Goal: Information Seeking & Learning: Learn about a topic

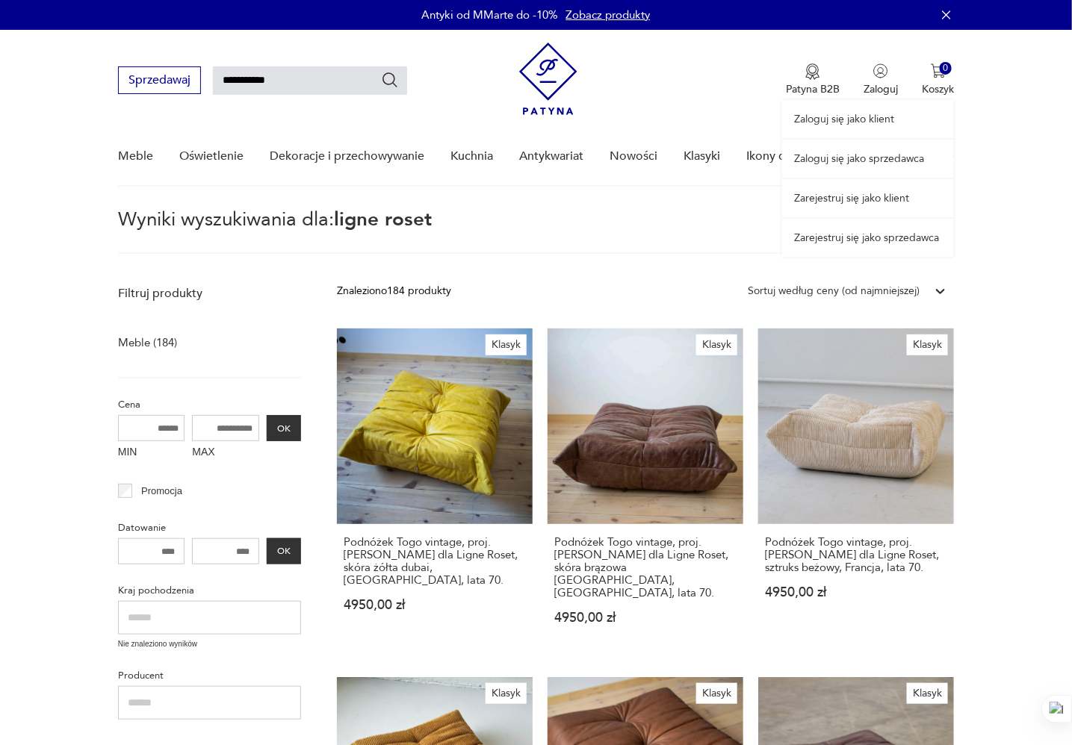
click at [881, 116] on link "Zaloguj się jako klient" at bounding box center [868, 119] width 172 height 38
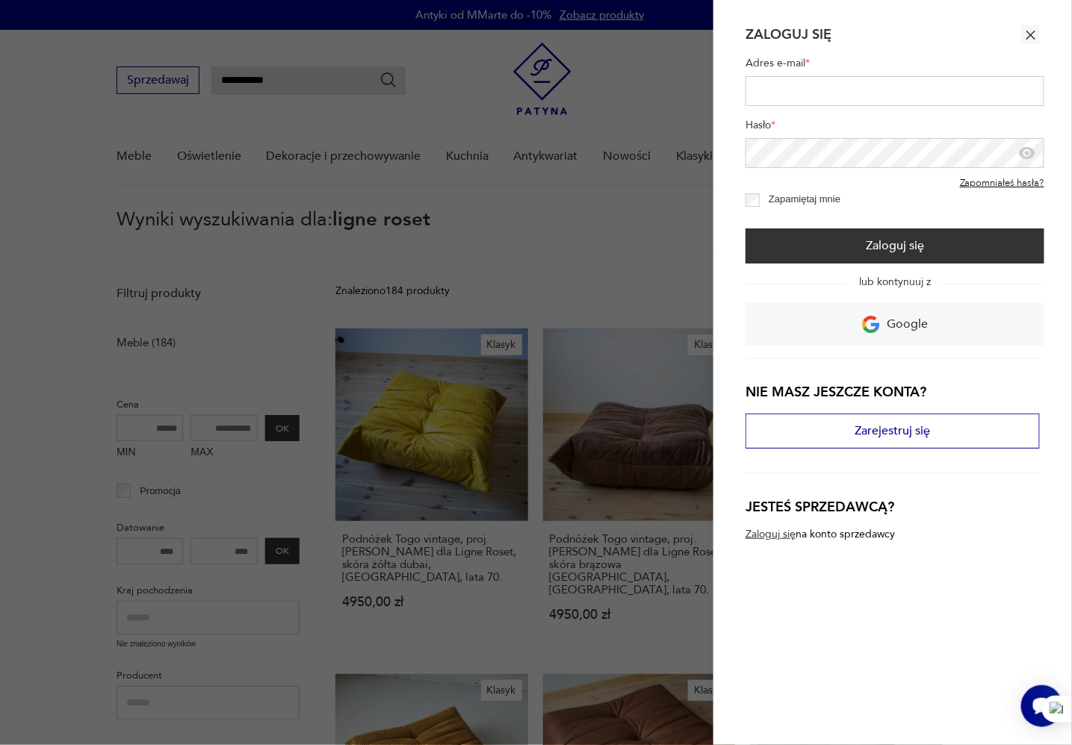
click at [1033, 33] on icon "button" at bounding box center [1030, 35] width 9 height 9
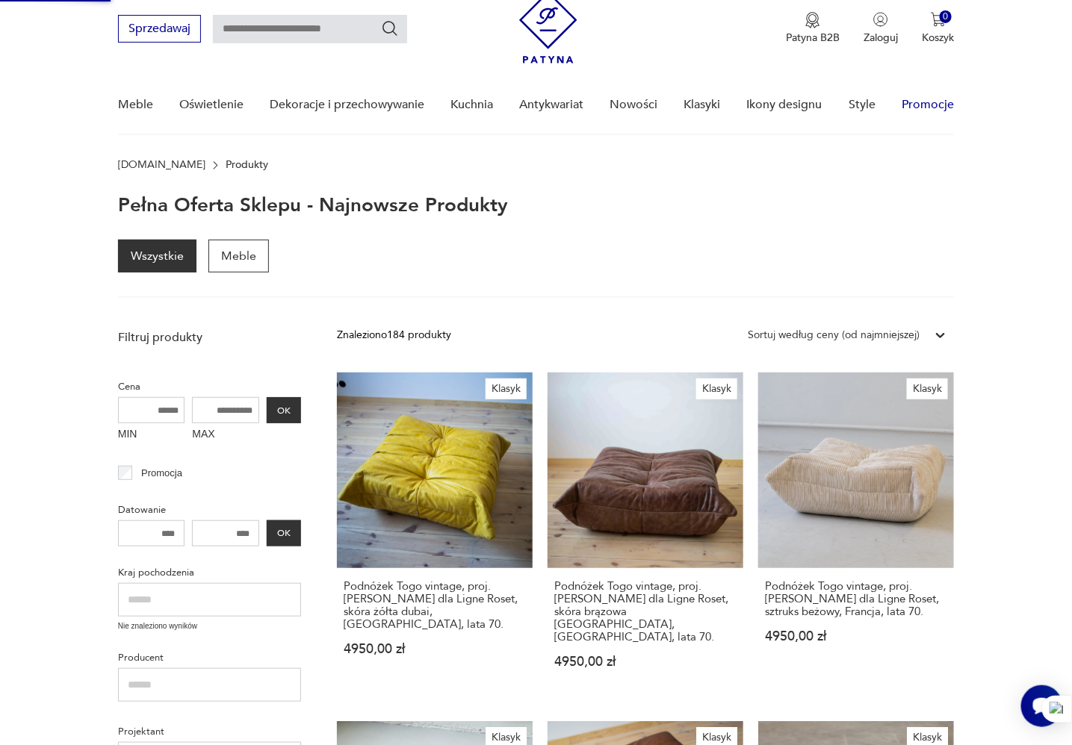
scroll to position [52, 0]
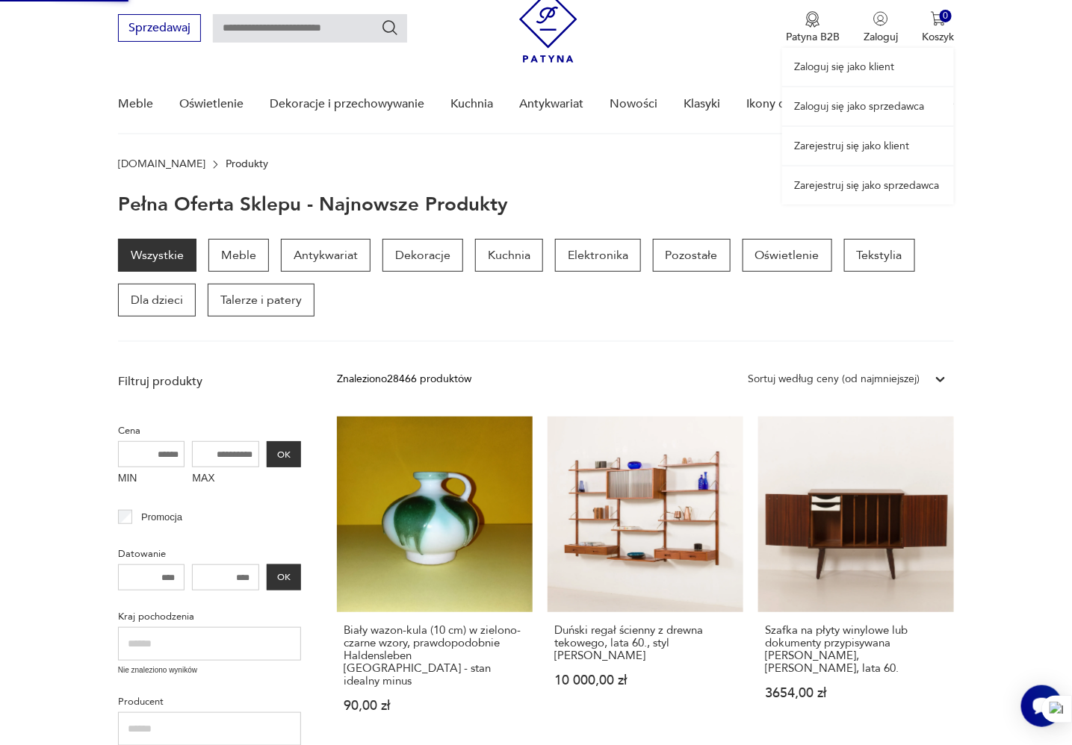
click at [896, 108] on link "Zaloguj się jako sprzedawca" at bounding box center [868, 106] width 172 height 38
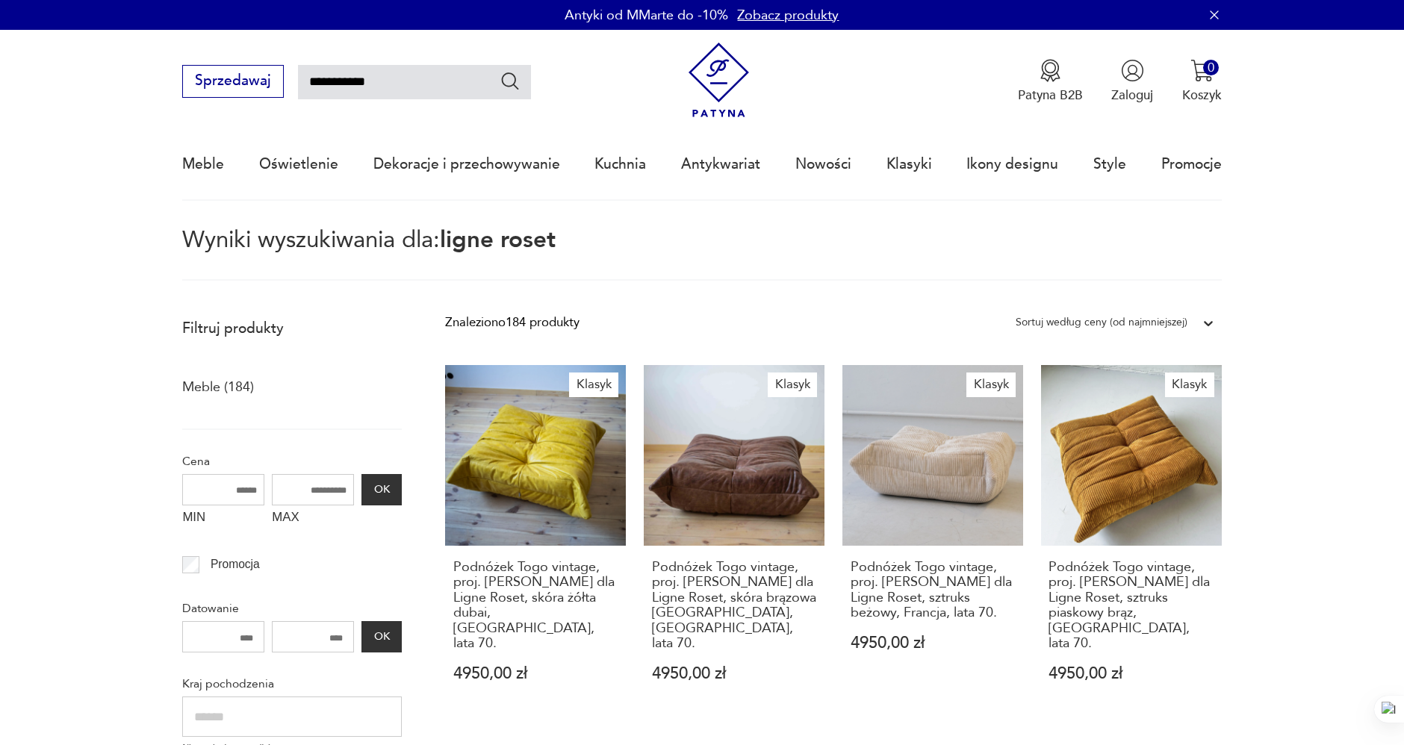
click at [729, 63] on img at bounding box center [718, 80] width 75 height 75
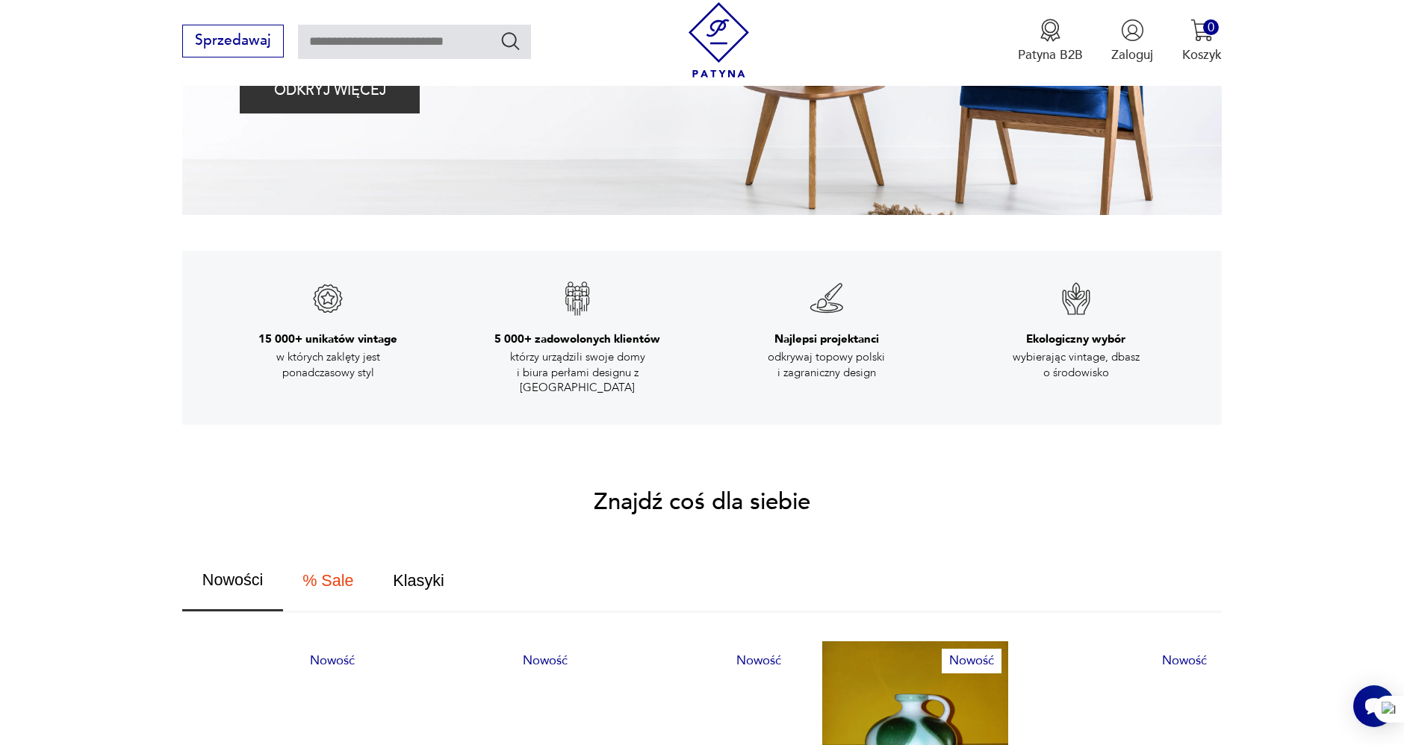
scroll to position [830, 0]
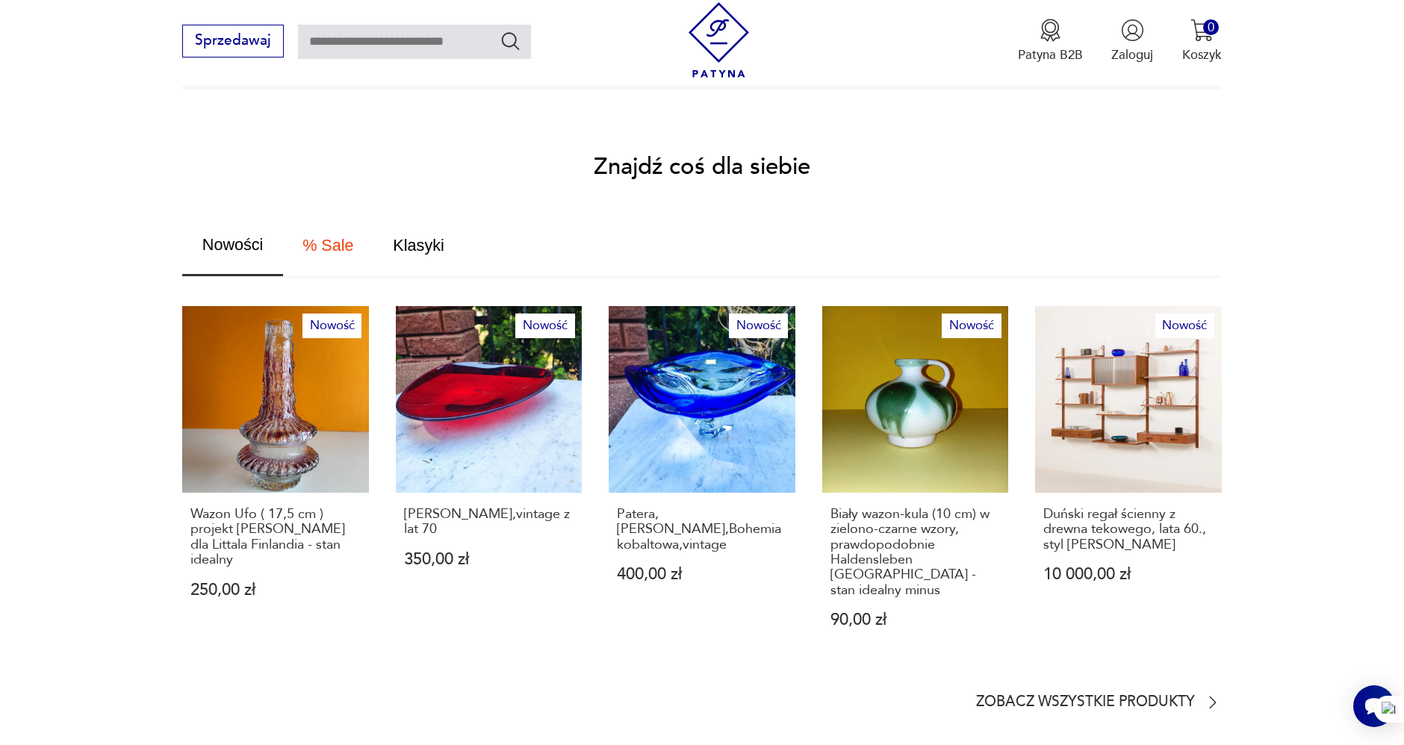
click at [47, 295] on section "Znajdź coś dla siebie Nowości % Sale Klasyki Nowość Wazon Ufo ( 17,5 cm ) proje…" at bounding box center [702, 434] width 1404 height 556
click at [1136, 697] on p "Zobacz wszystkie produkty" at bounding box center [1085, 703] width 219 height 12
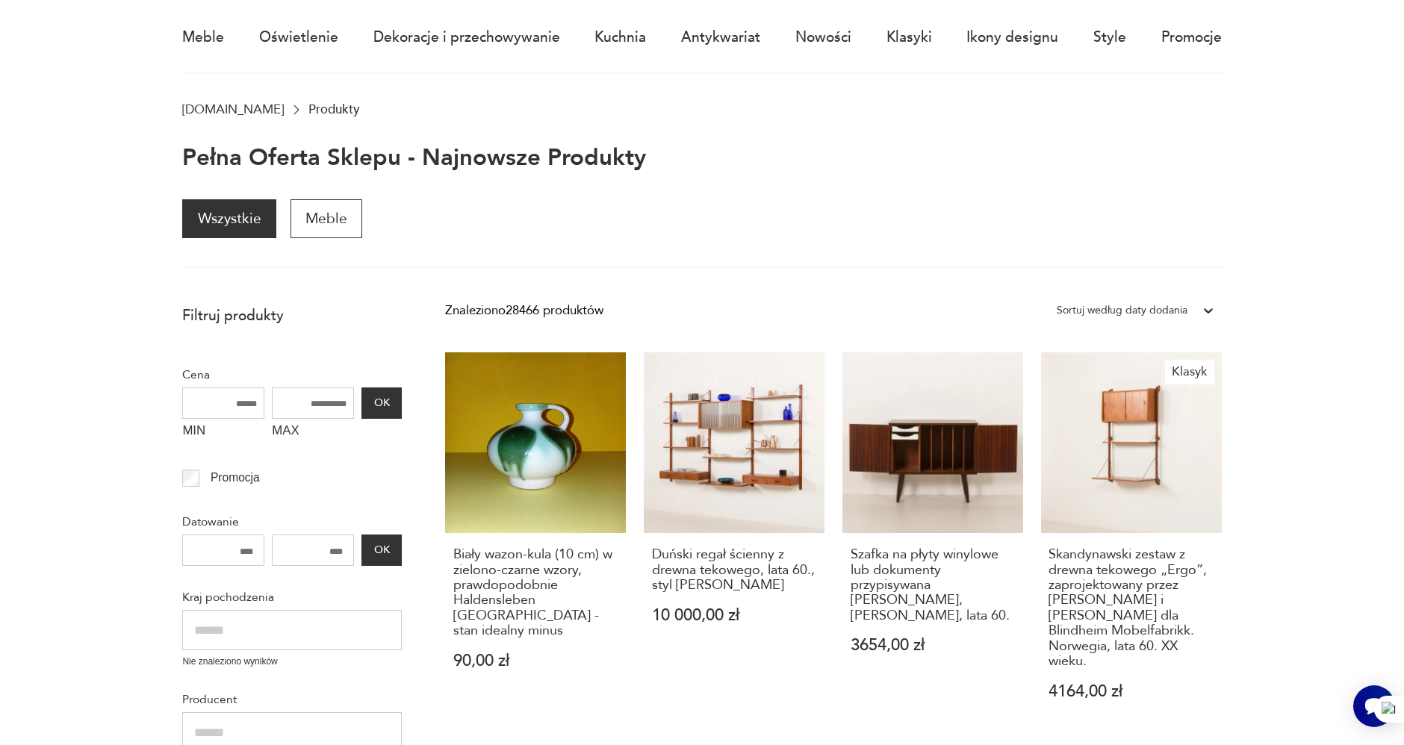
scroll to position [116, 0]
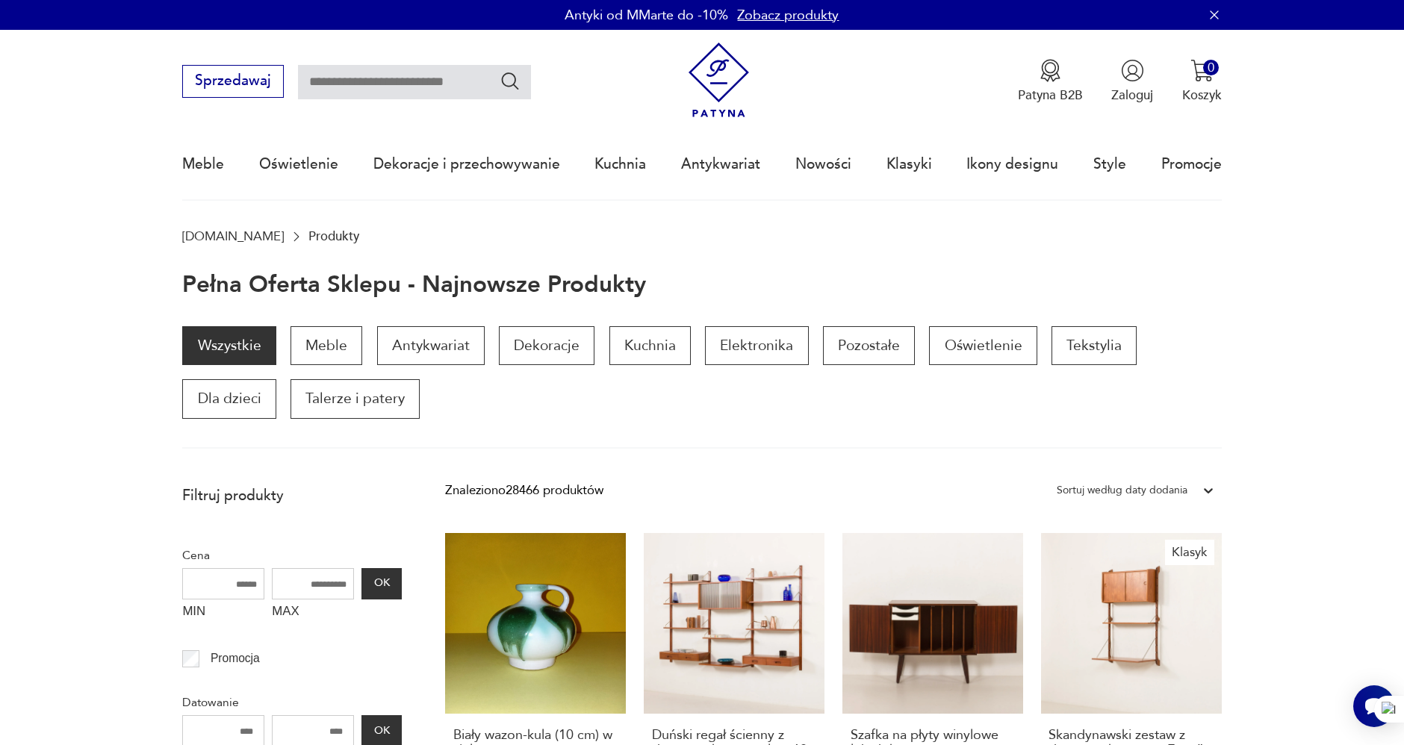
click at [718, 72] on img at bounding box center [718, 80] width 75 height 75
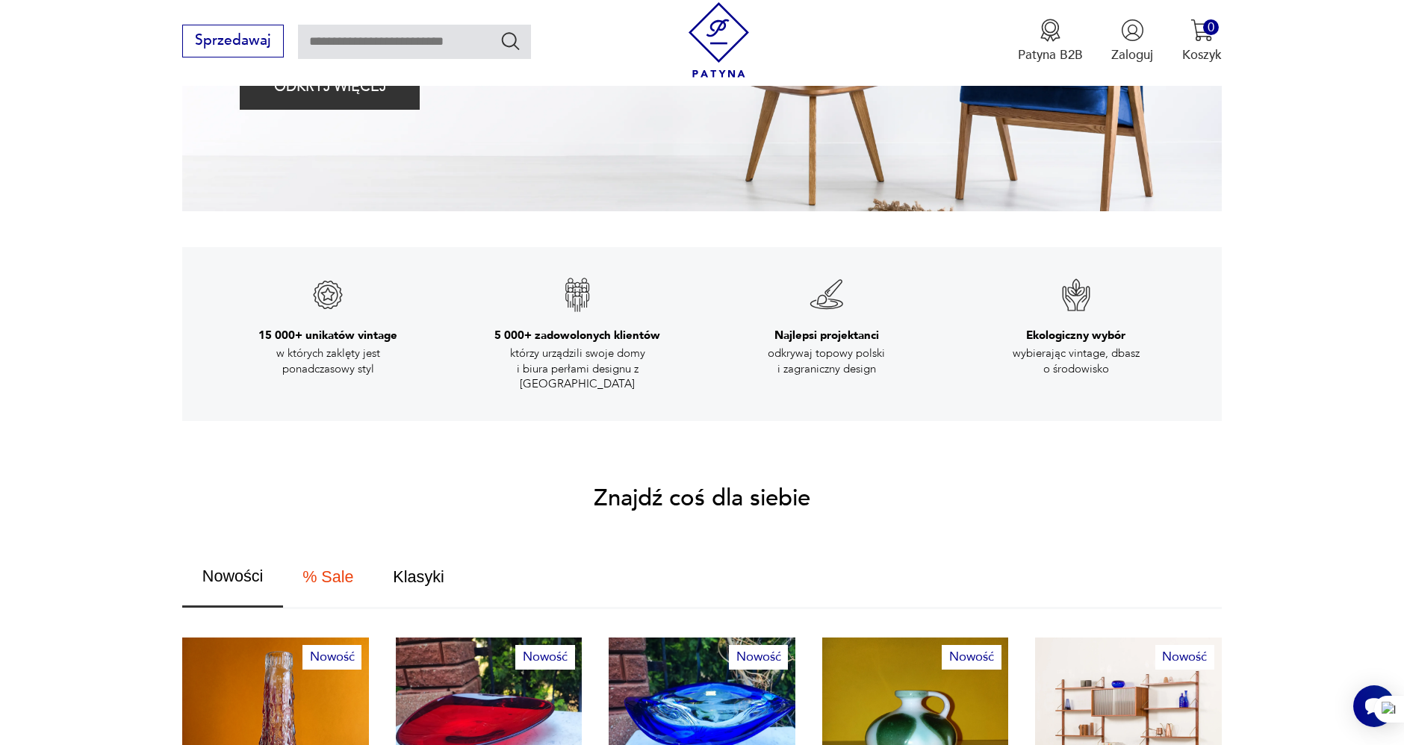
scroll to position [913, 0]
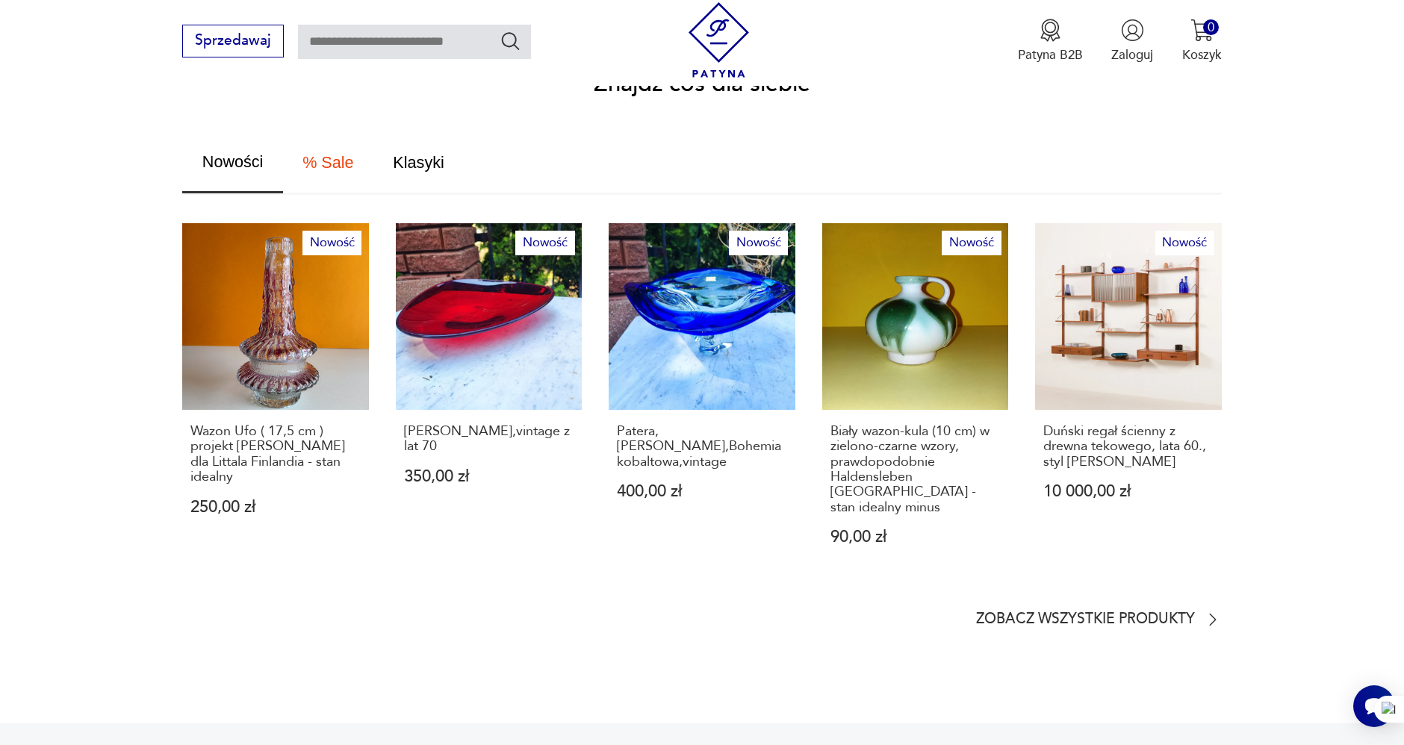
click at [85, 198] on section "Znajdź coś dla siebie Nowości % Sale Klasyki Nowość Wazon Ufo ( 17,5 cm ) proje…" at bounding box center [702, 351] width 1404 height 556
click at [1108, 614] on p "Zobacz wszystkie produkty" at bounding box center [1085, 620] width 219 height 12
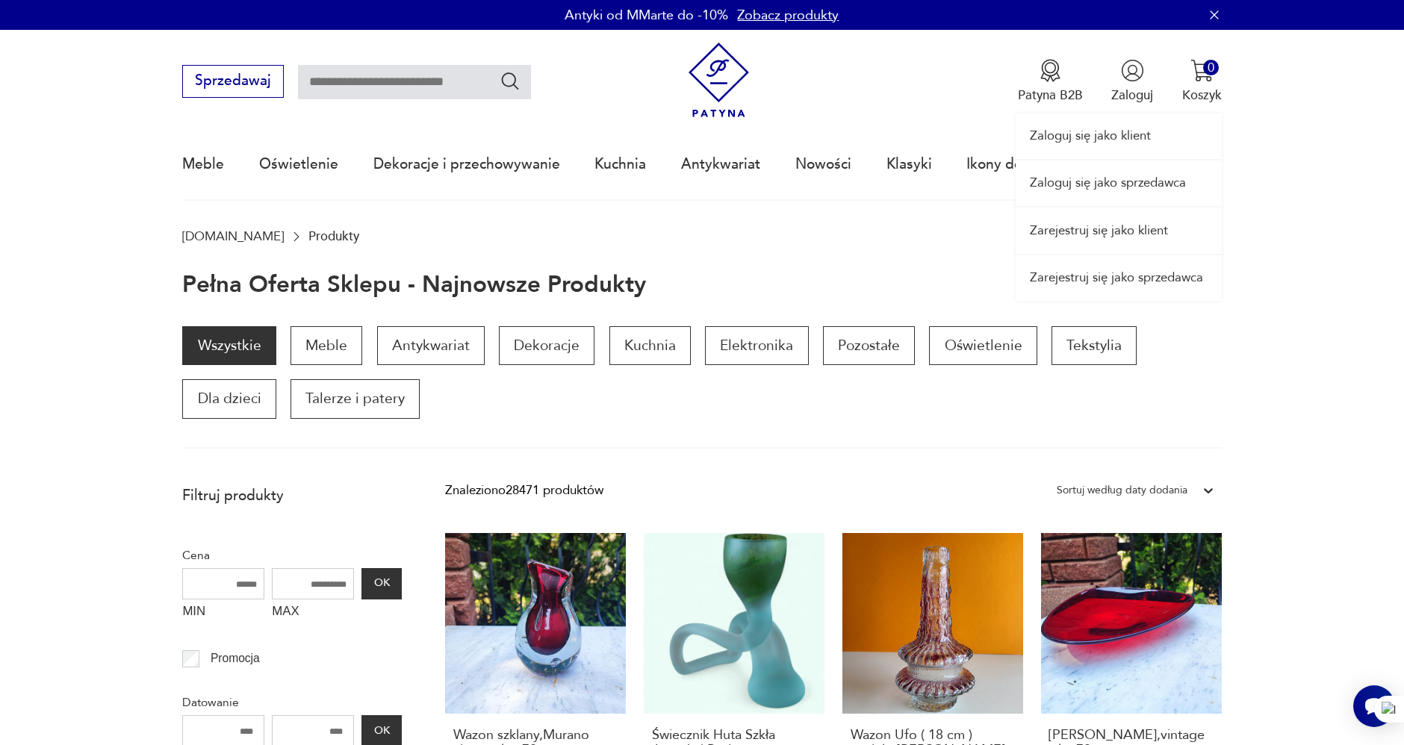
click at [1153, 181] on link "Zaloguj się jako sprzedawca" at bounding box center [1119, 184] width 206 height 46
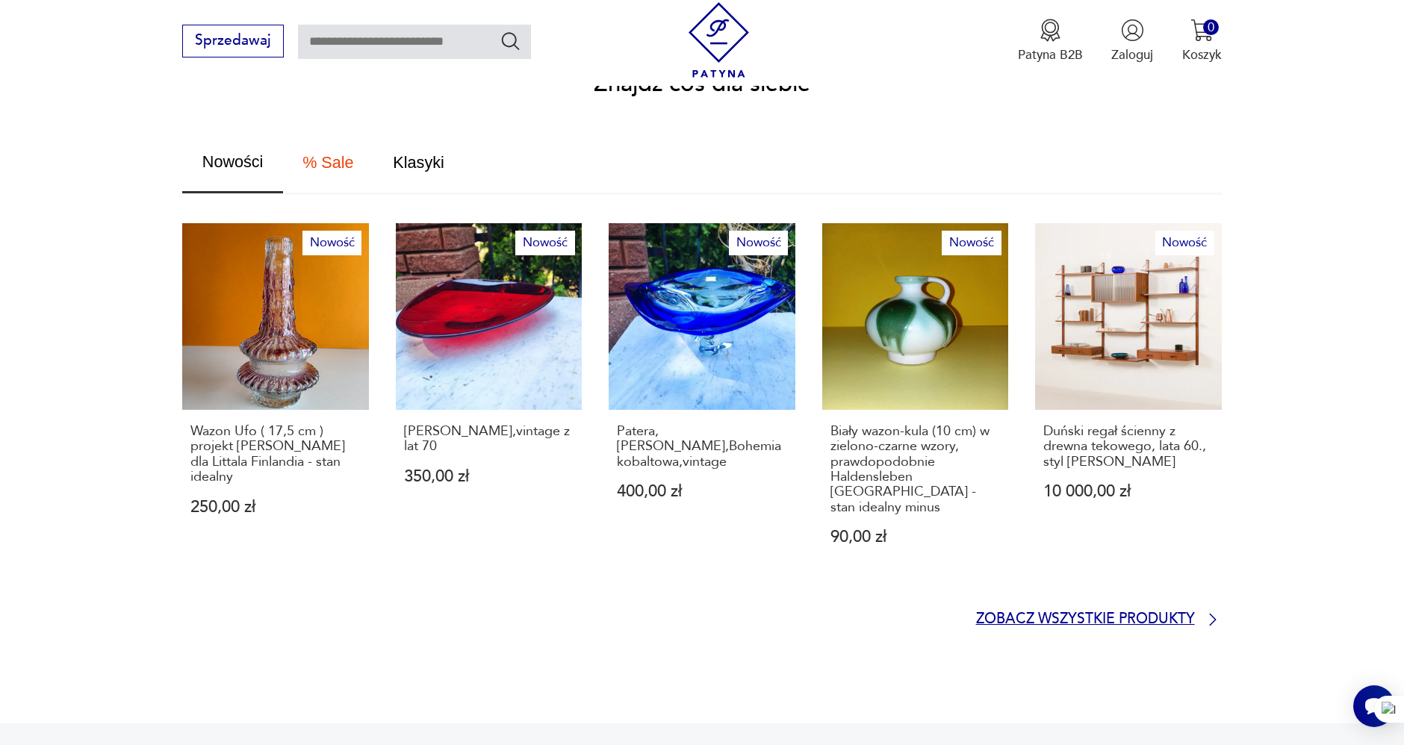
click at [1068, 614] on p "Zobacz wszystkie produkty" at bounding box center [1085, 620] width 219 height 12
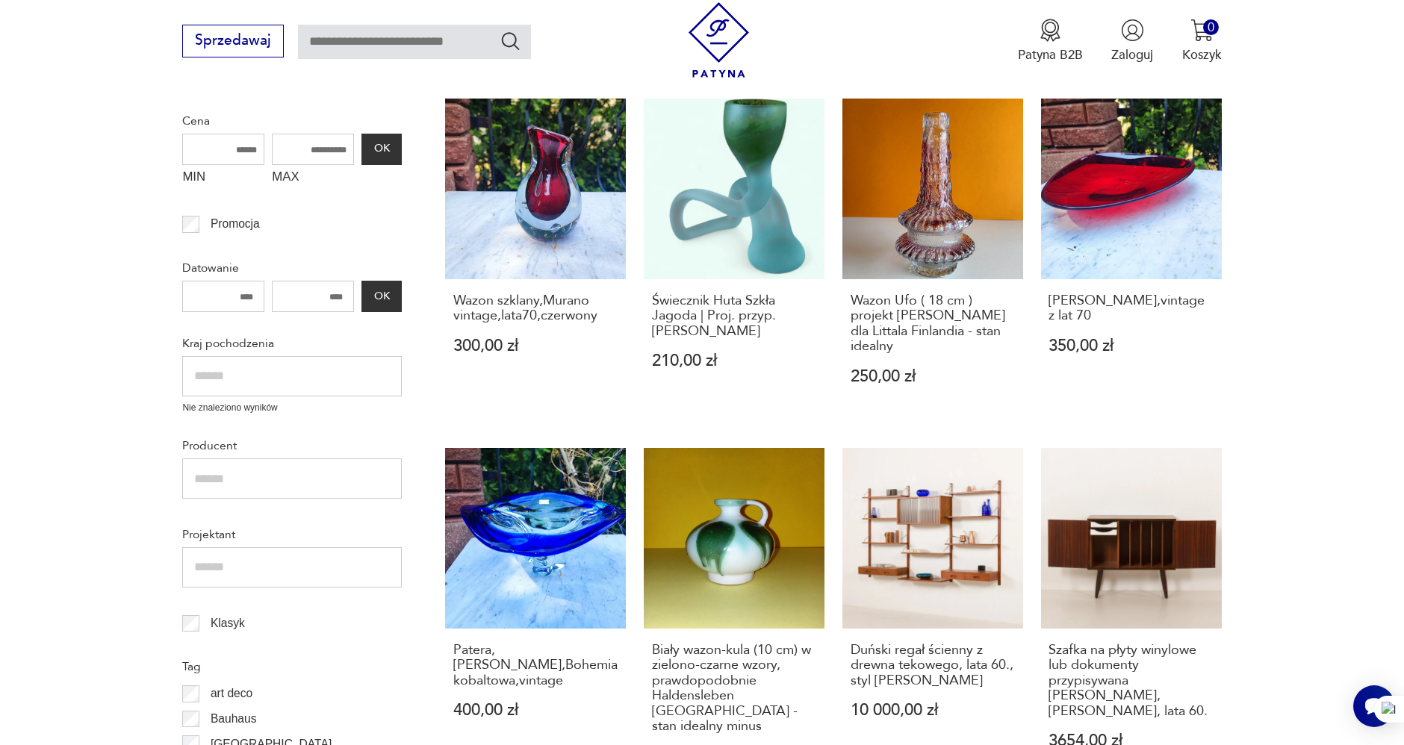
scroll to position [350, 0]
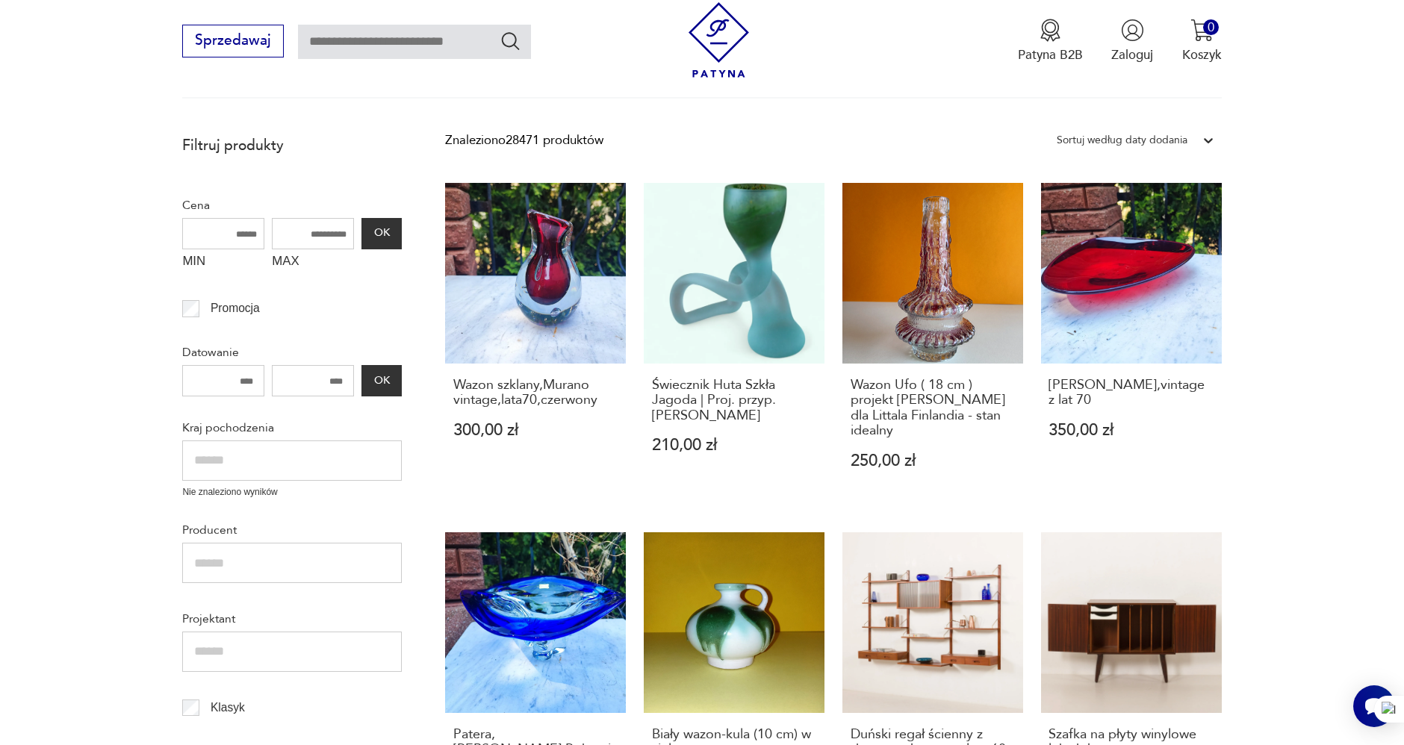
drag, startPoint x: 1277, startPoint y: 236, endPoint x: 1292, endPoint y: 230, distance: 15.4
click at [694, 255] on link "Świecznik Huta Szkła Jagoda | Proj. przyp. [PERSON_NAME] 210,00 zł" at bounding box center [734, 343] width 181 height 321
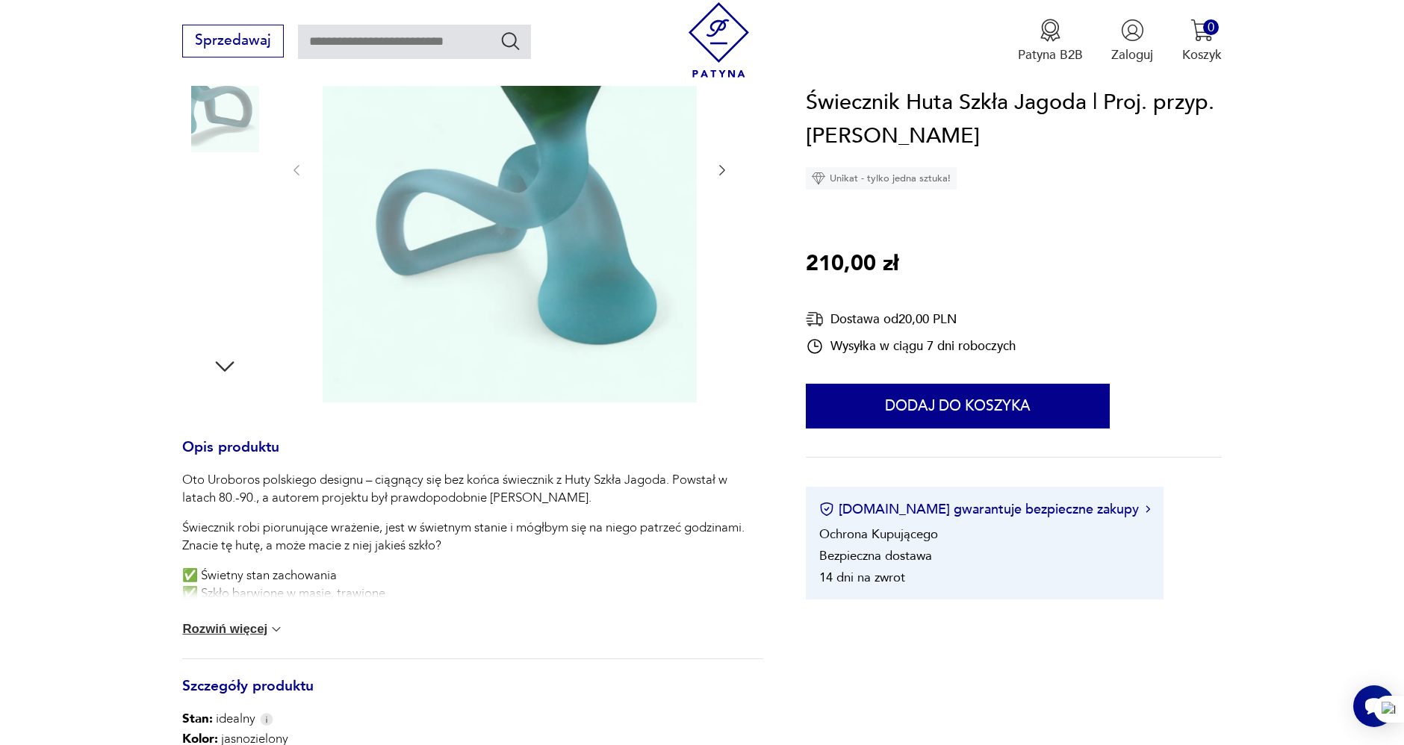
scroll to position [332, 0]
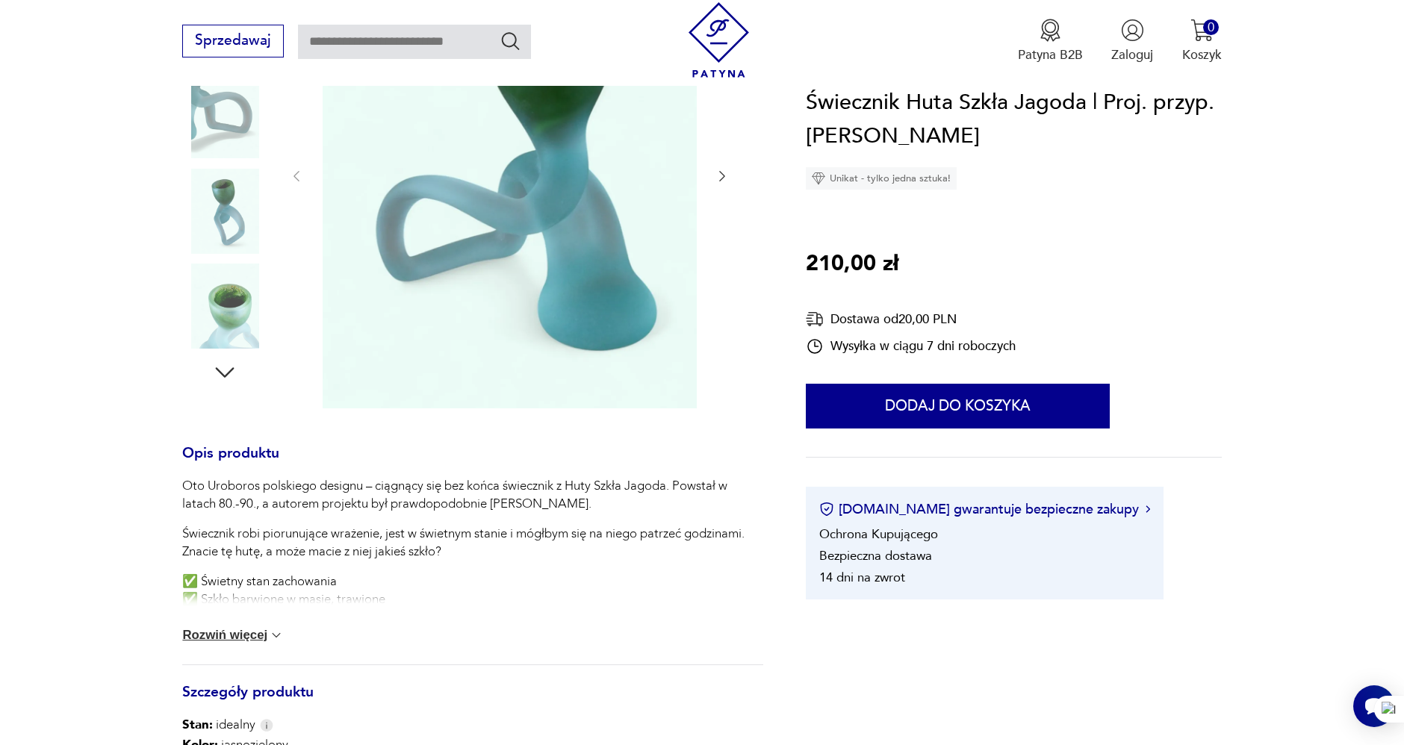
click at [220, 372] on icon "button" at bounding box center [225, 373] width 19 height 10
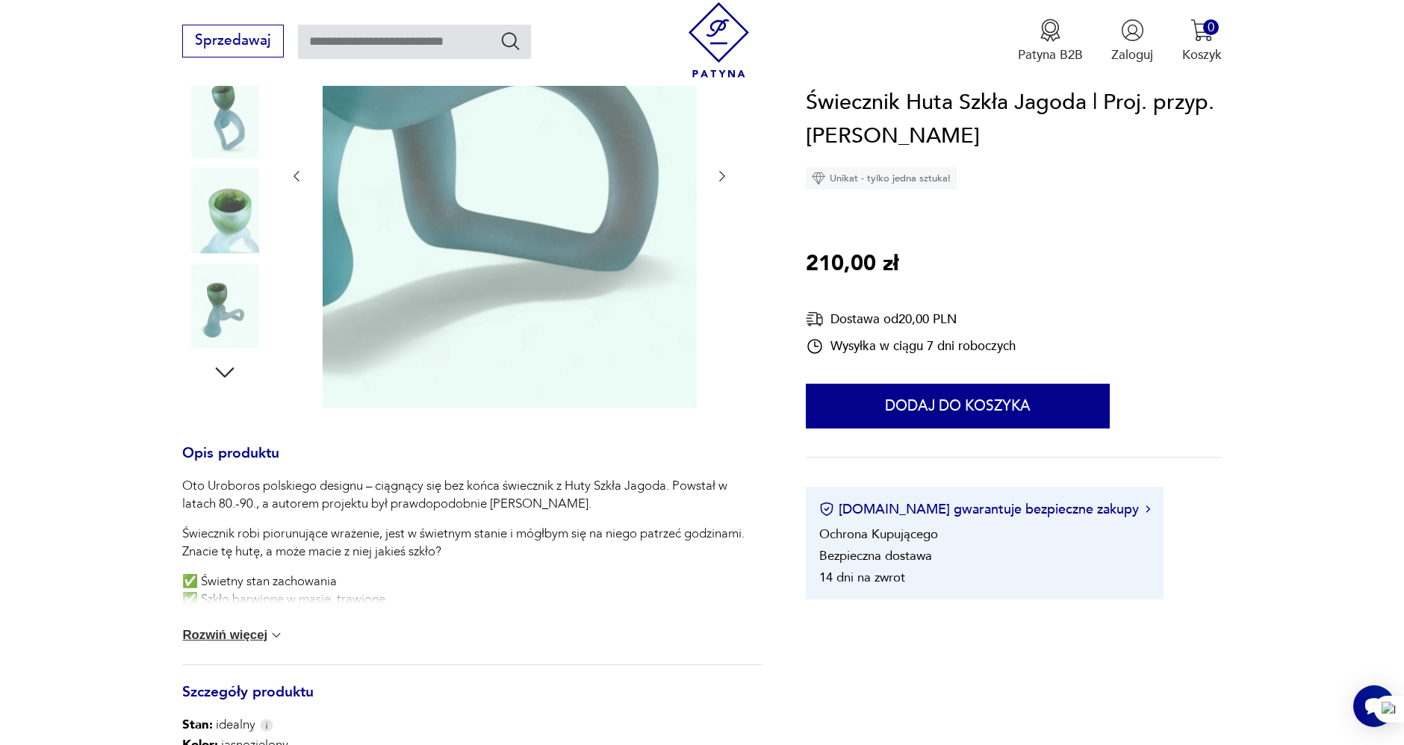
click at [220, 372] on icon "button" at bounding box center [225, 373] width 19 height 10
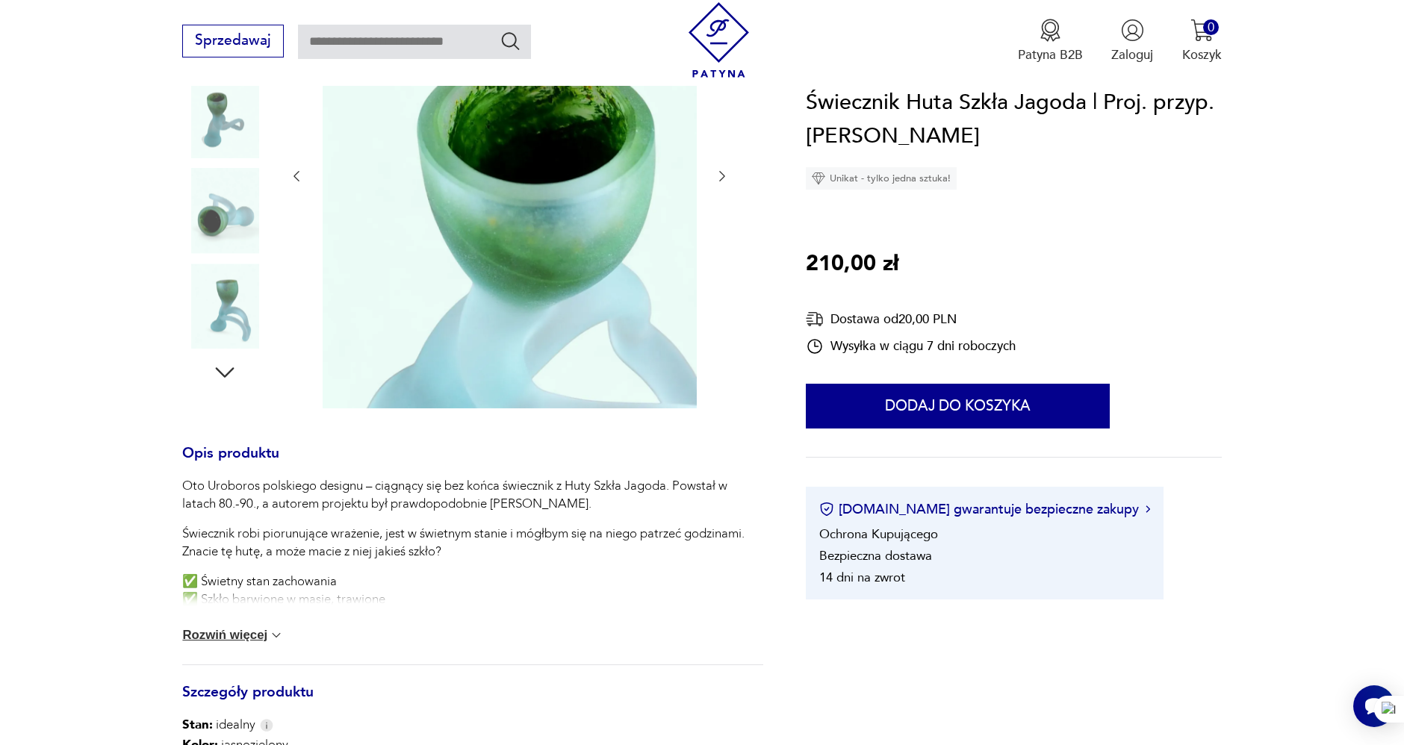
click at [220, 372] on icon "button" at bounding box center [225, 373] width 19 height 10
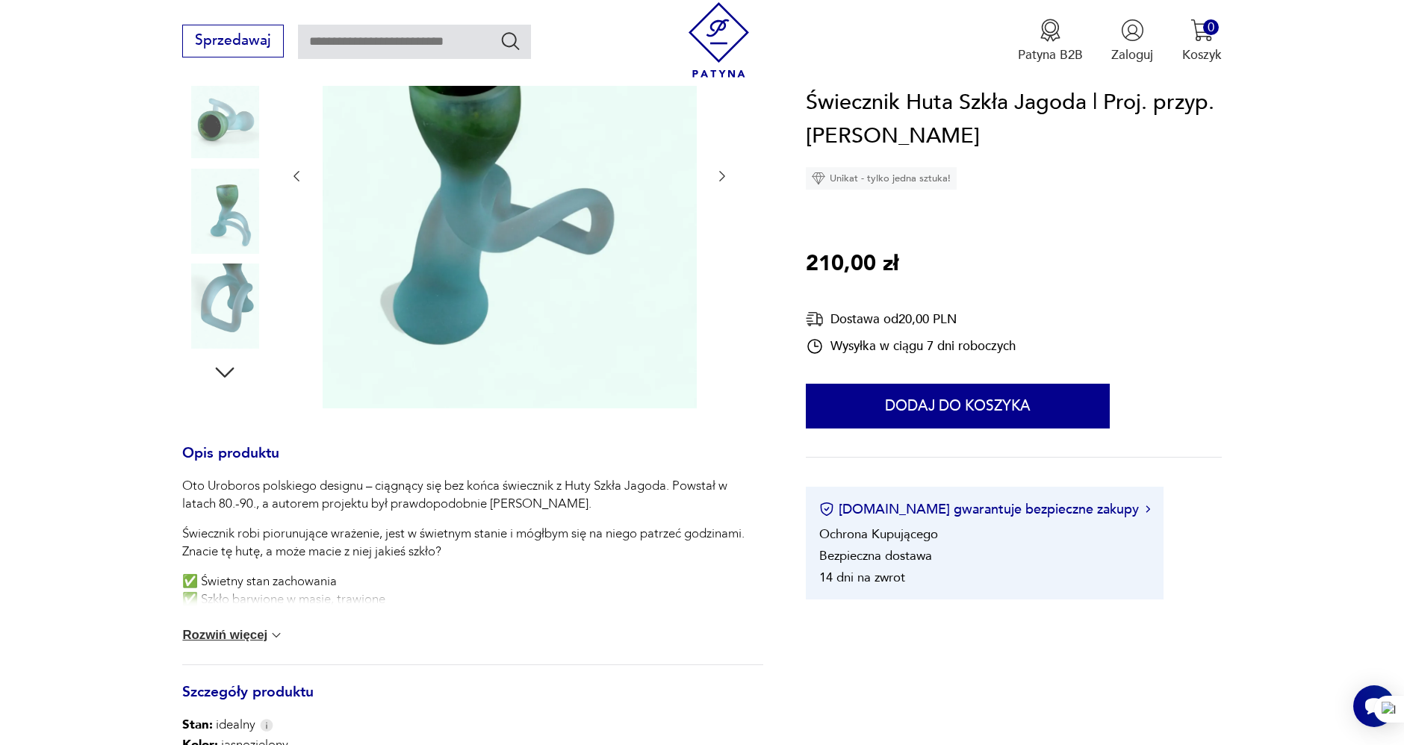
click at [220, 372] on icon "button" at bounding box center [225, 373] width 19 height 10
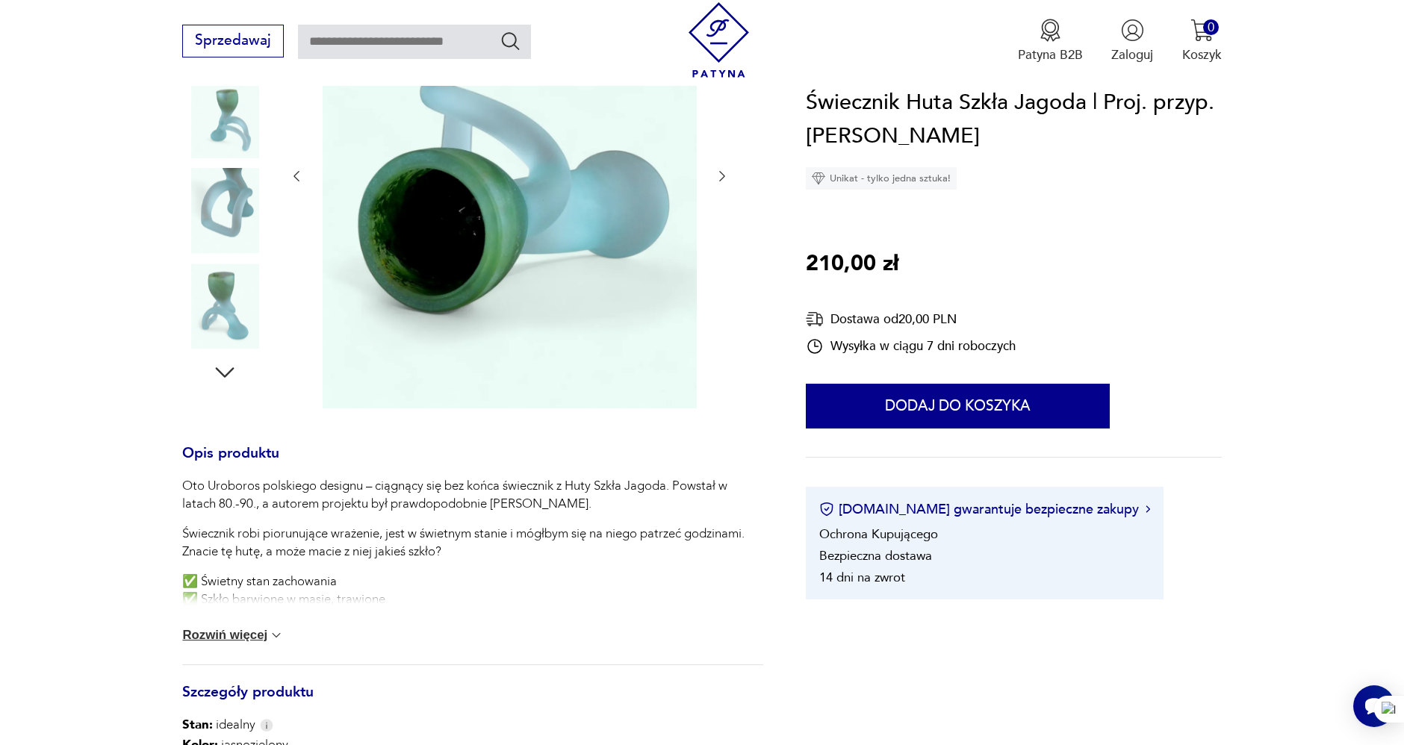
click at [220, 372] on icon "button" at bounding box center [225, 373] width 19 height 10
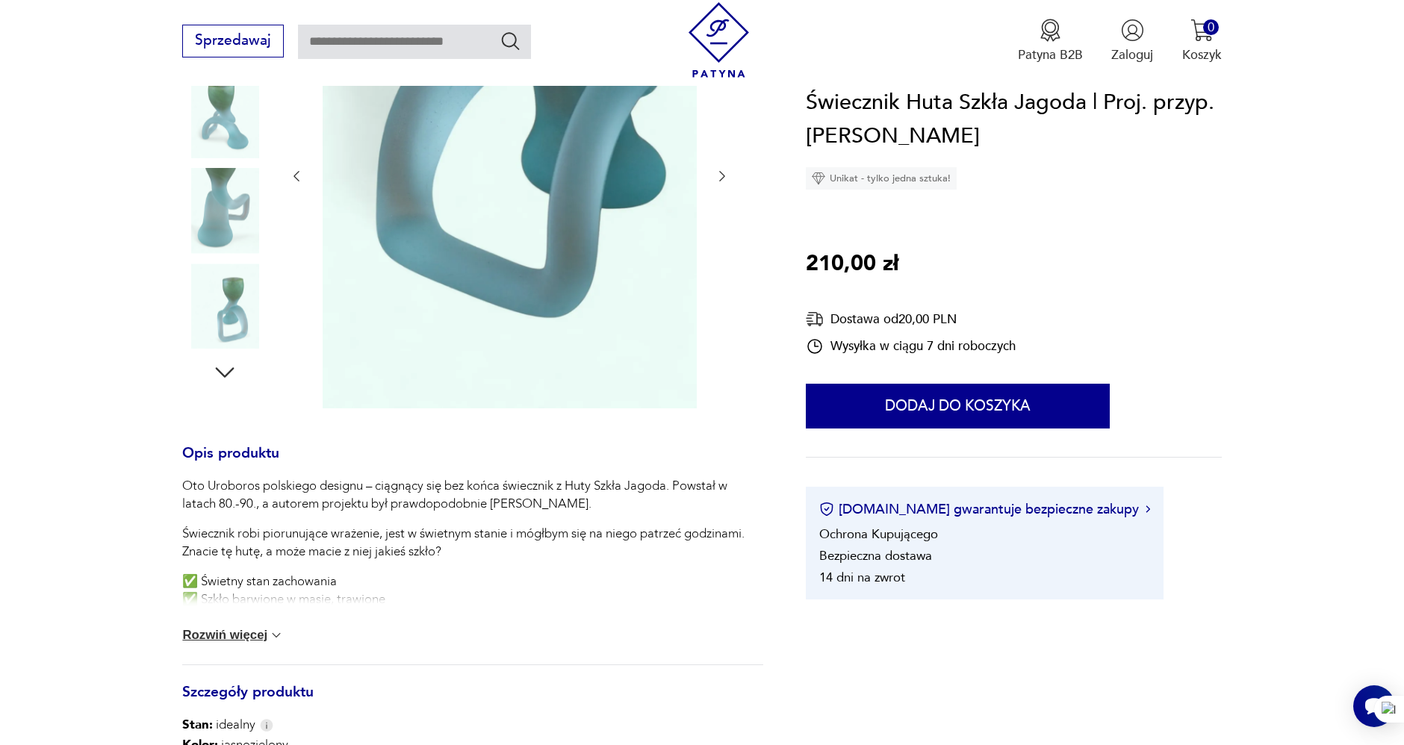
click at [220, 372] on icon "button" at bounding box center [225, 373] width 19 height 10
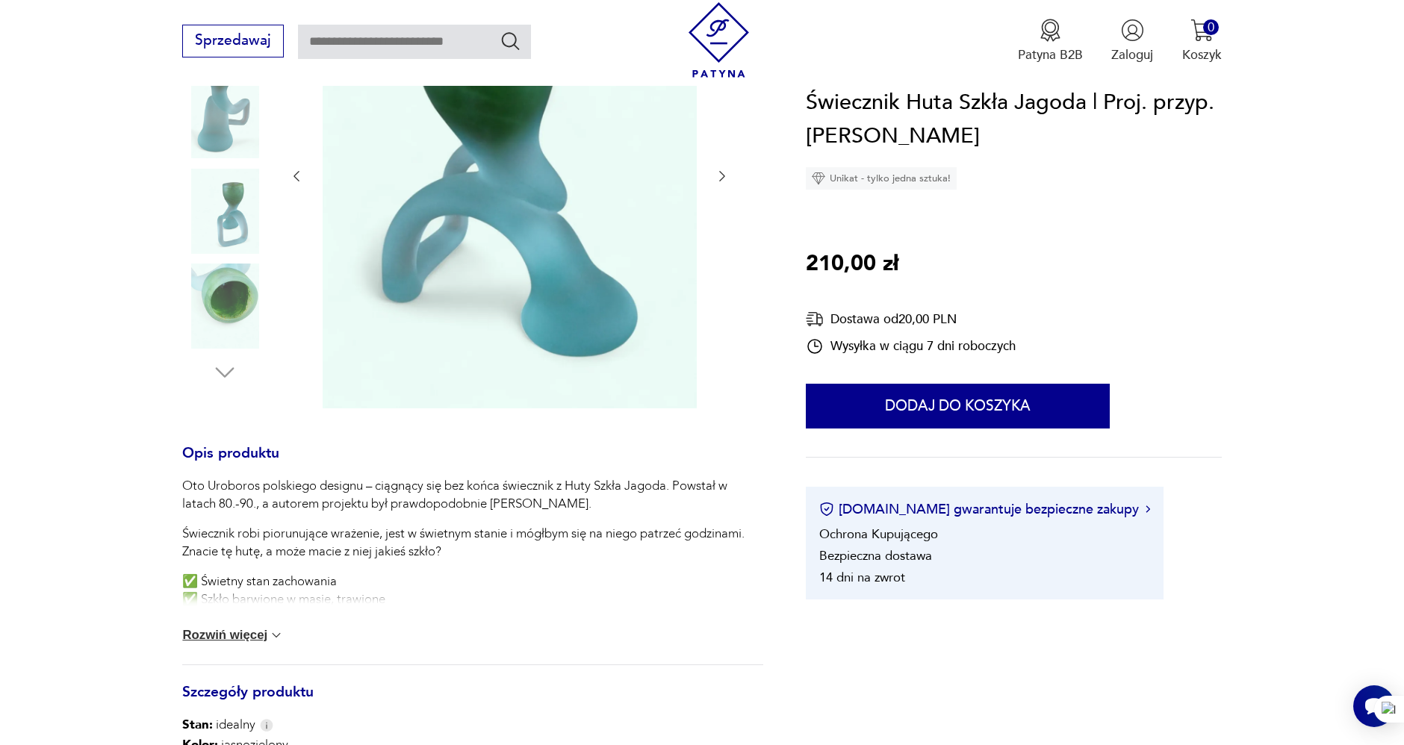
click at [46, 345] on section "Opis produktu Oto Uroboros polskiego designu – ciągnący się bez końca świecznik…" at bounding box center [702, 509] width 1404 height 1136
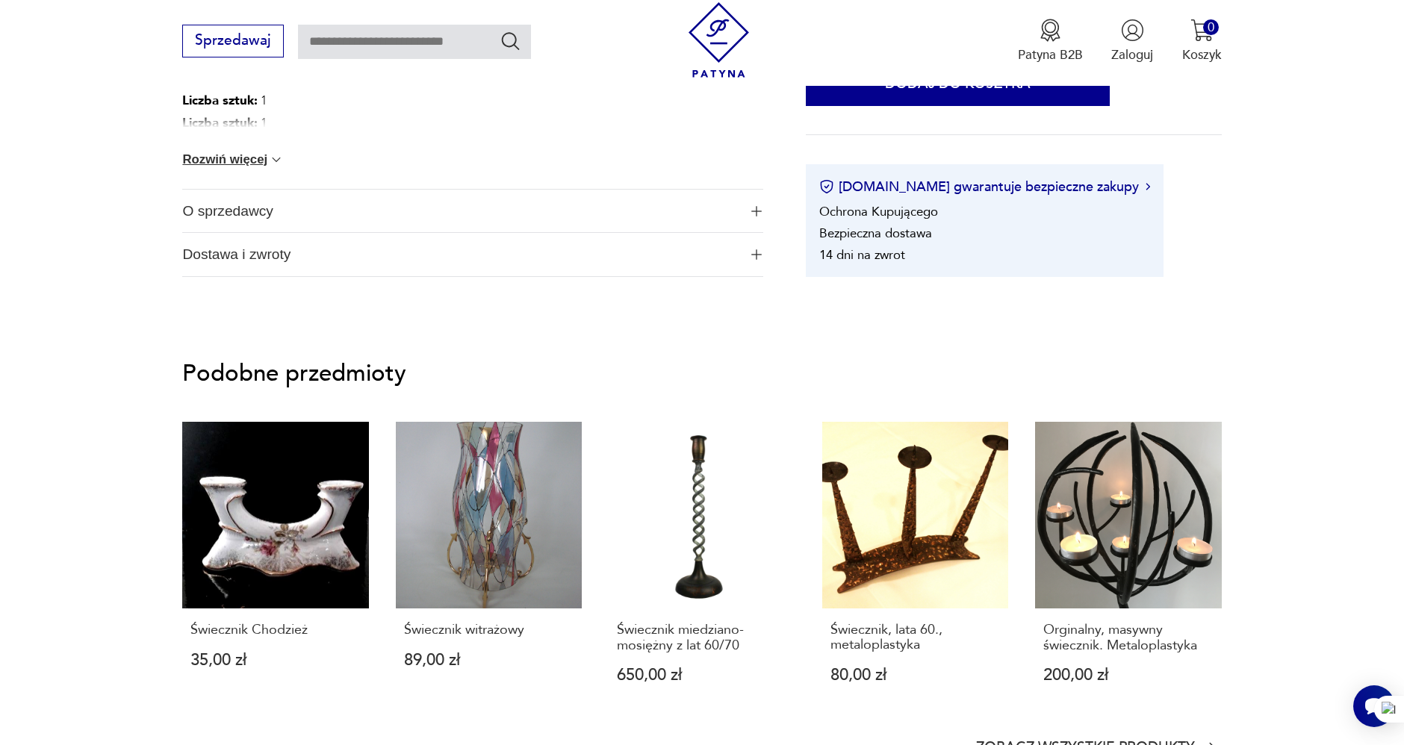
scroll to position [1079, 0]
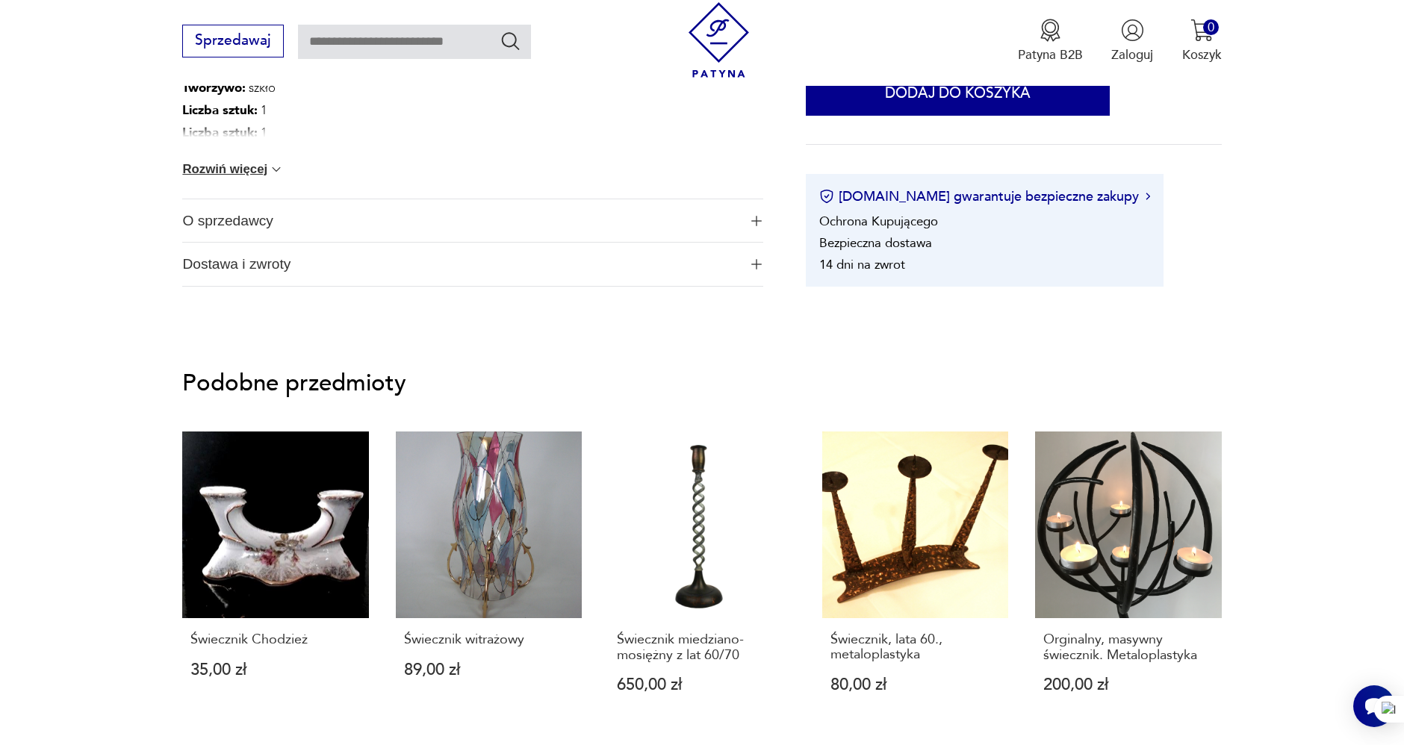
click at [291, 220] on span "O sprzedawcy" at bounding box center [460, 220] width 556 height 43
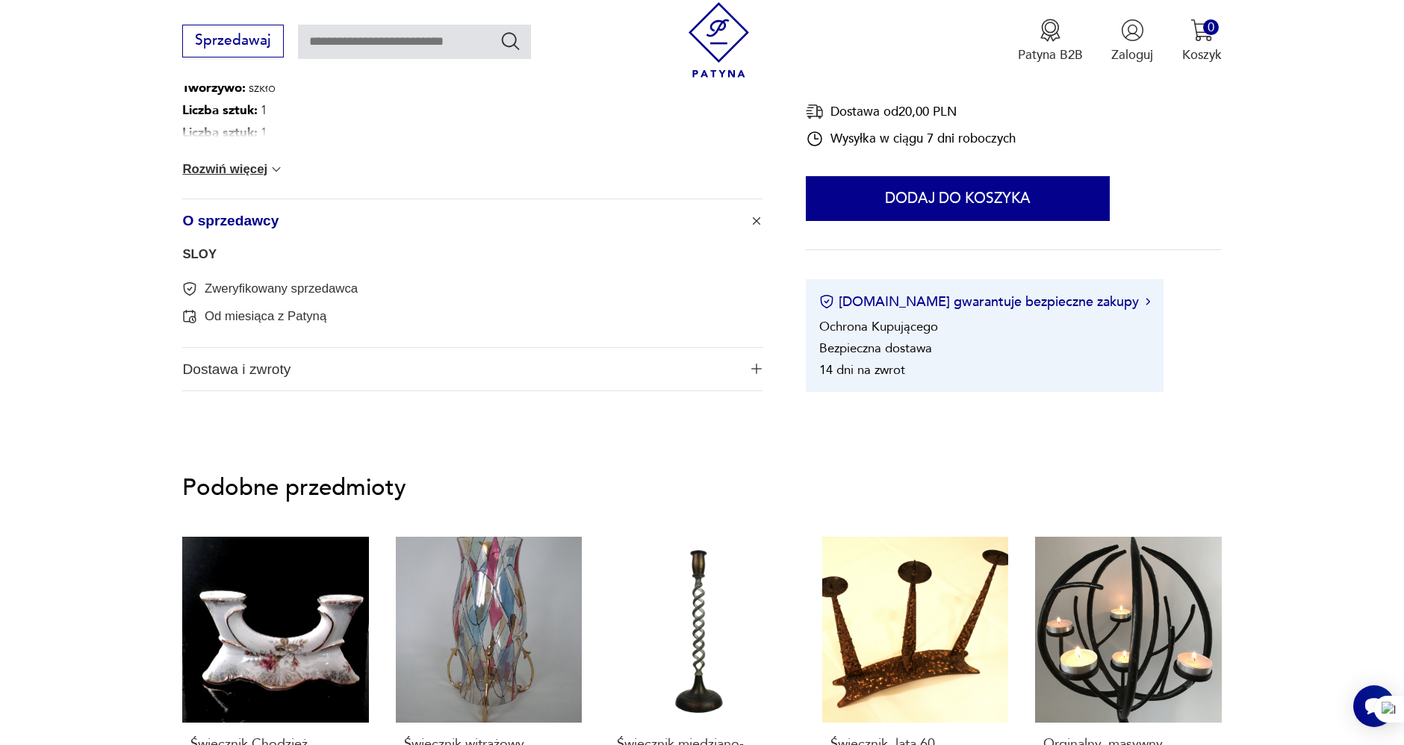
click at [200, 255] on link "SLOY" at bounding box center [199, 254] width 34 height 14
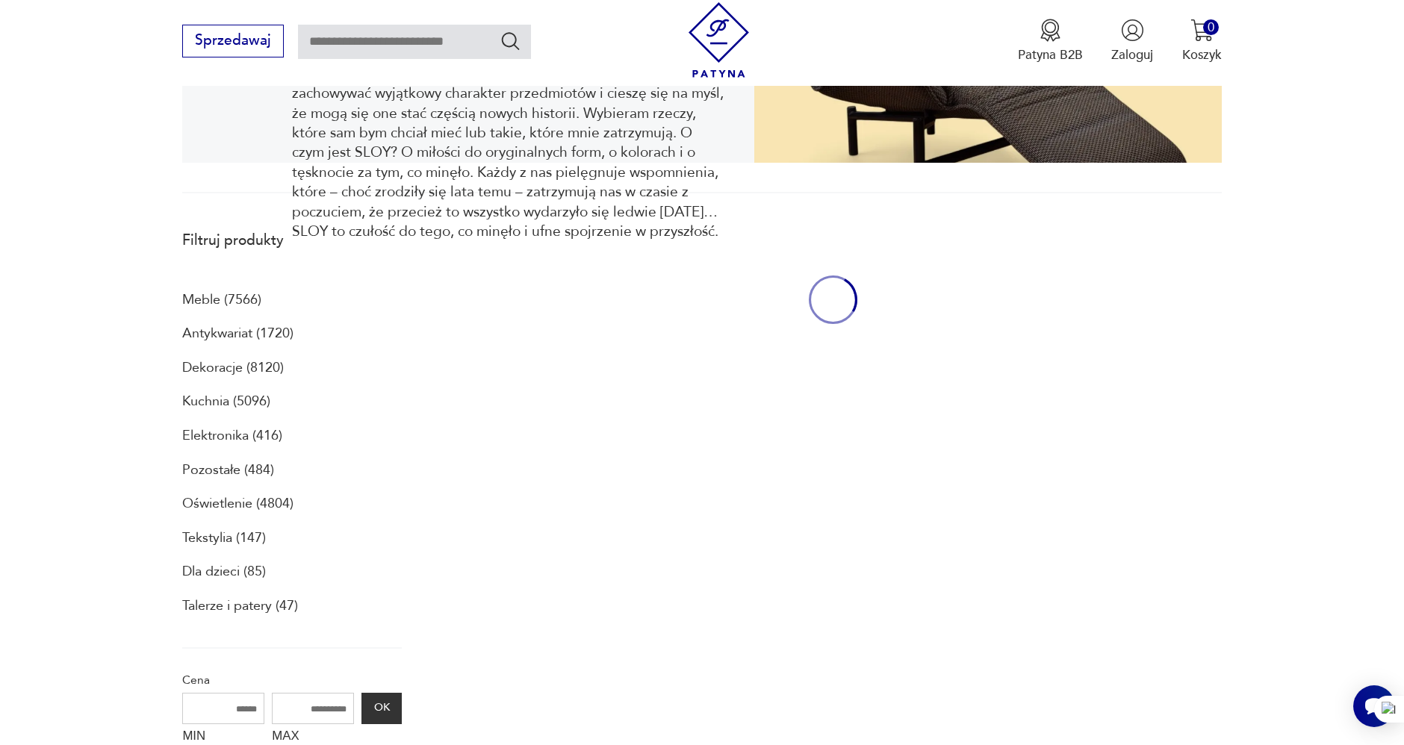
scroll to position [399, 0]
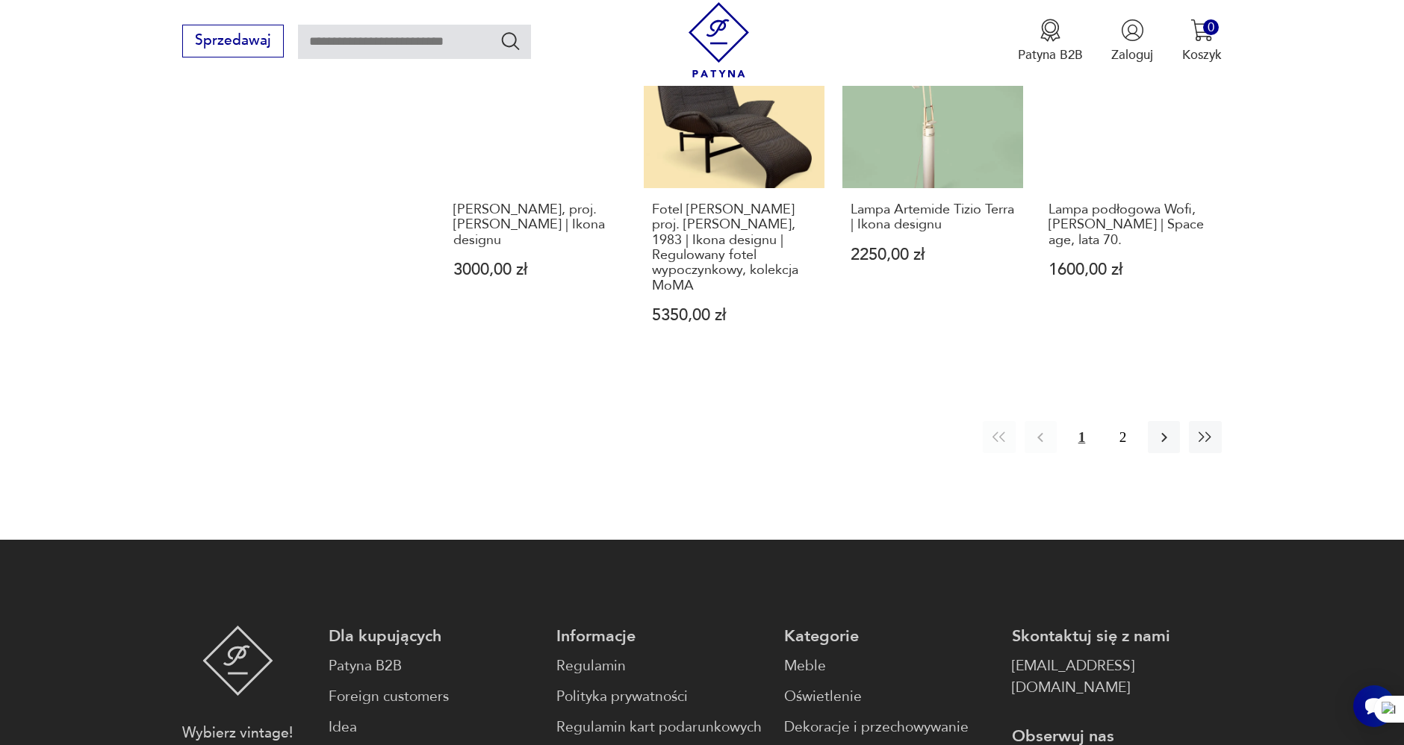
scroll to position [1727, 0]
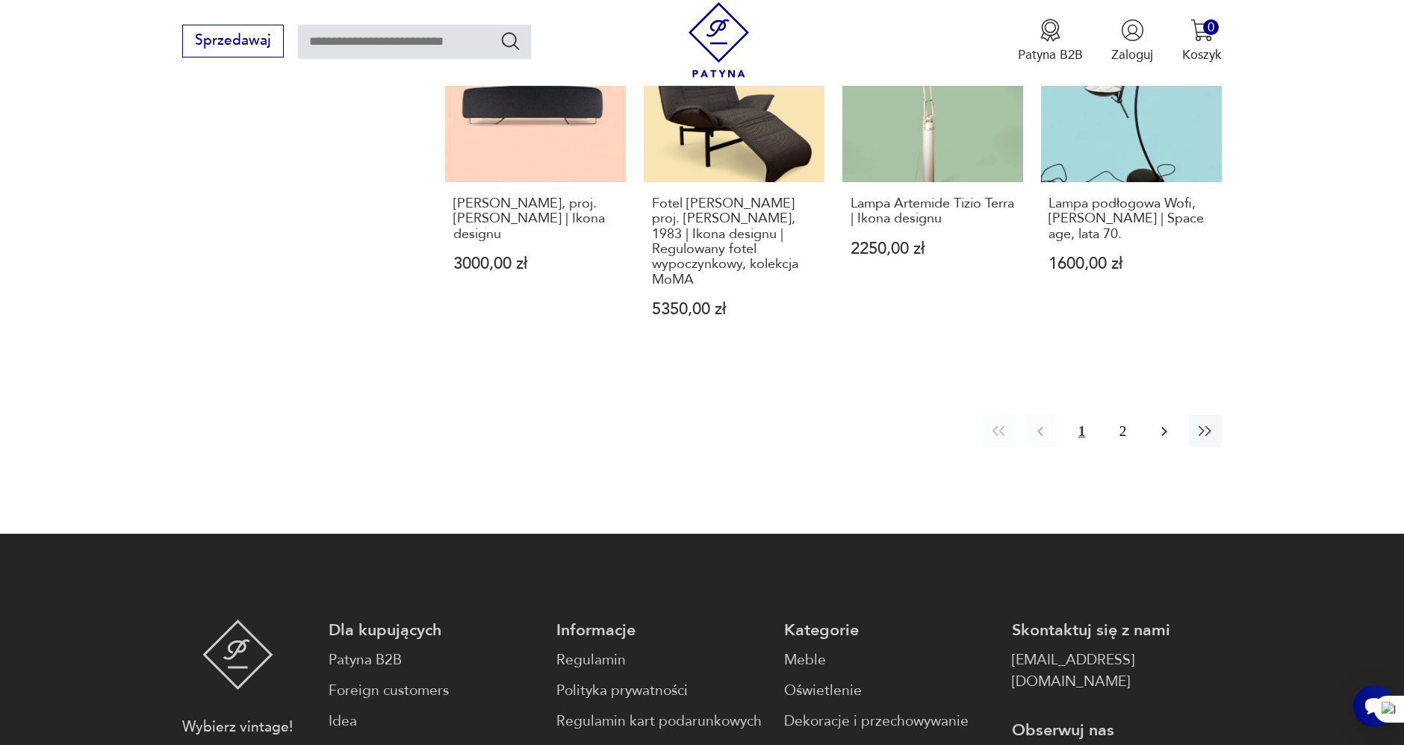
click at [1171, 430] on icon "button" at bounding box center [1165, 432] width 18 height 18
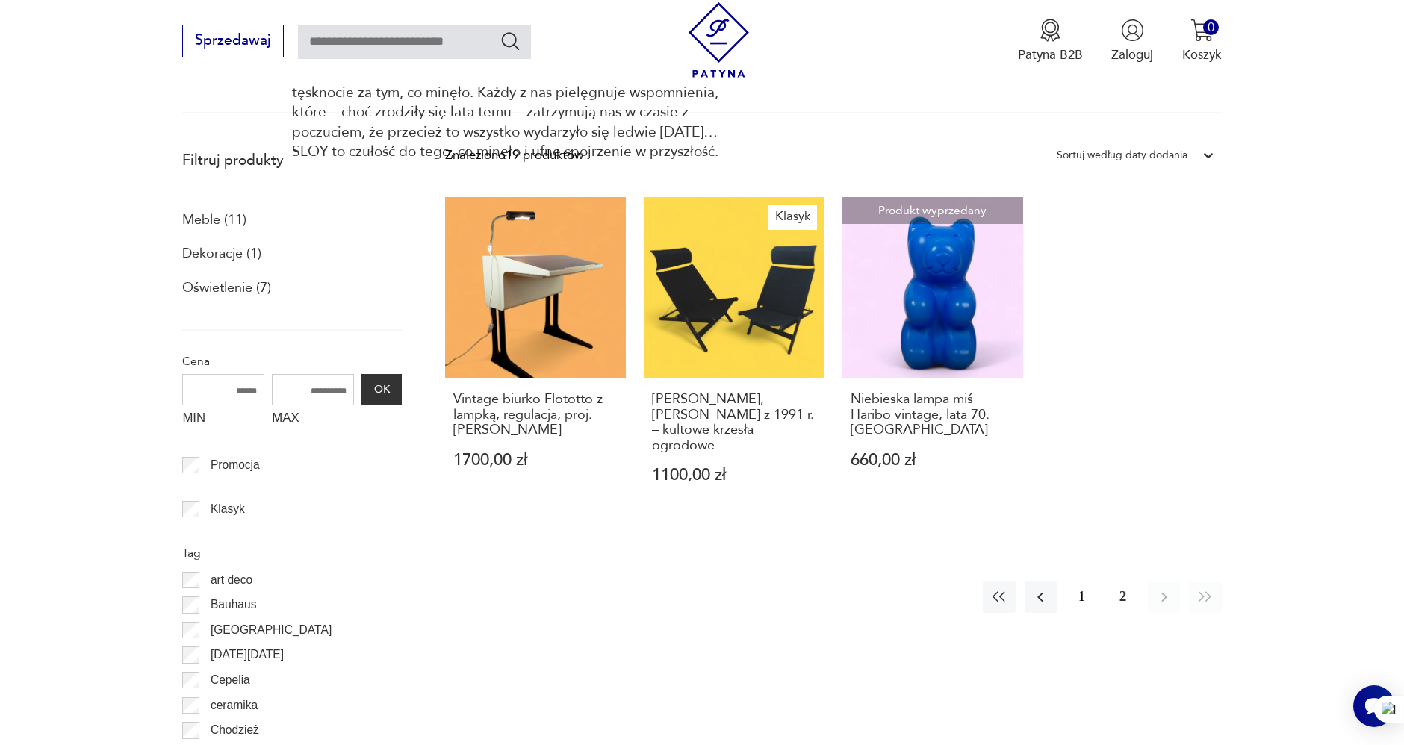
scroll to position [482, 0]
click at [1082, 581] on button "1" at bounding box center [1082, 597] width 32 height 32
